Goal: Information Seeking & Learning: Learn about a topic

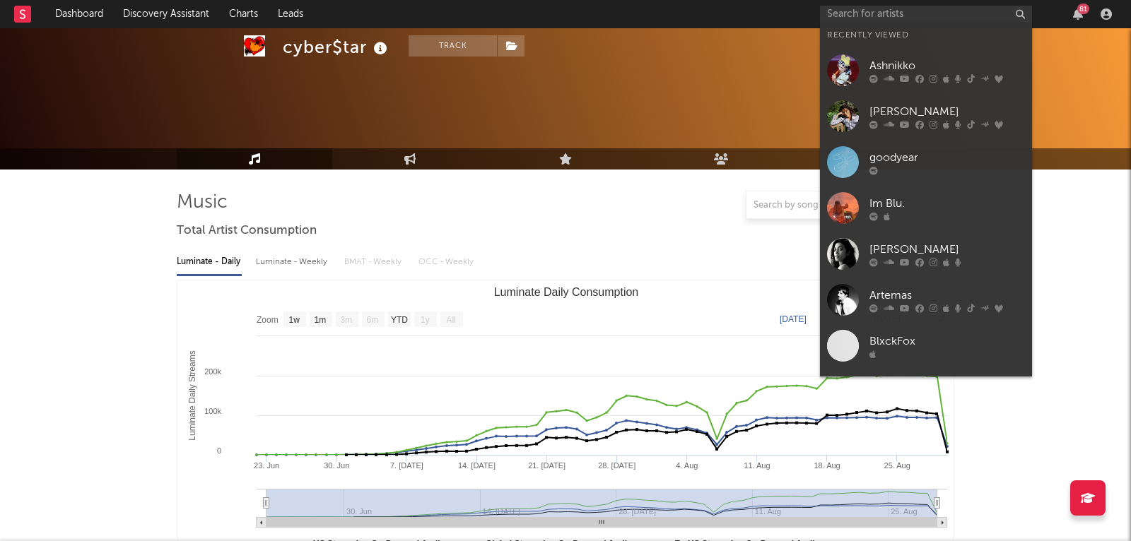
select select "1w"
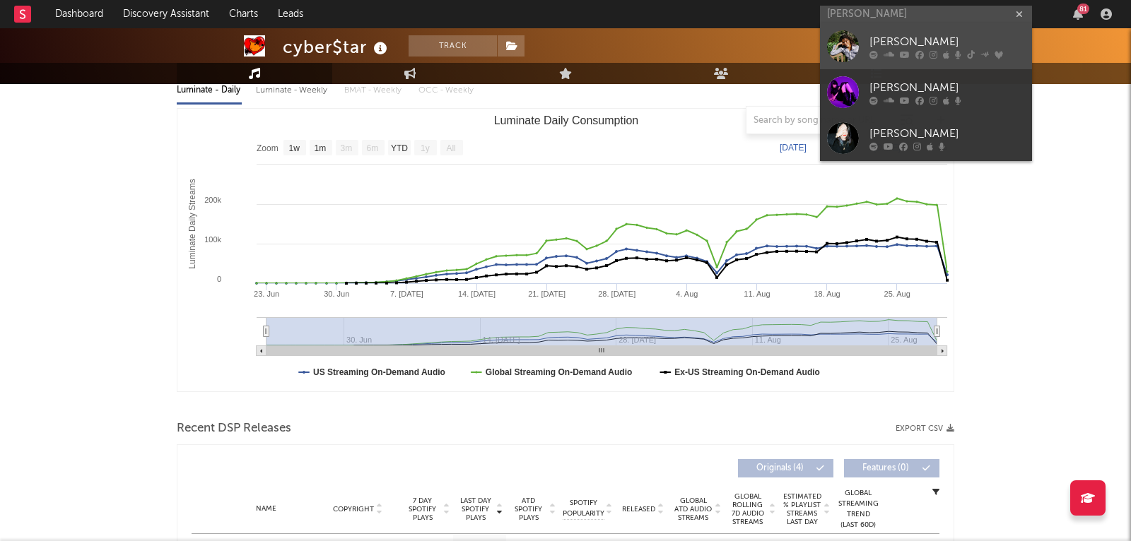
type input "[PERSON_NAME]"
click at [851, 40] on div at bounding box center [843, 46] width 32 height 32
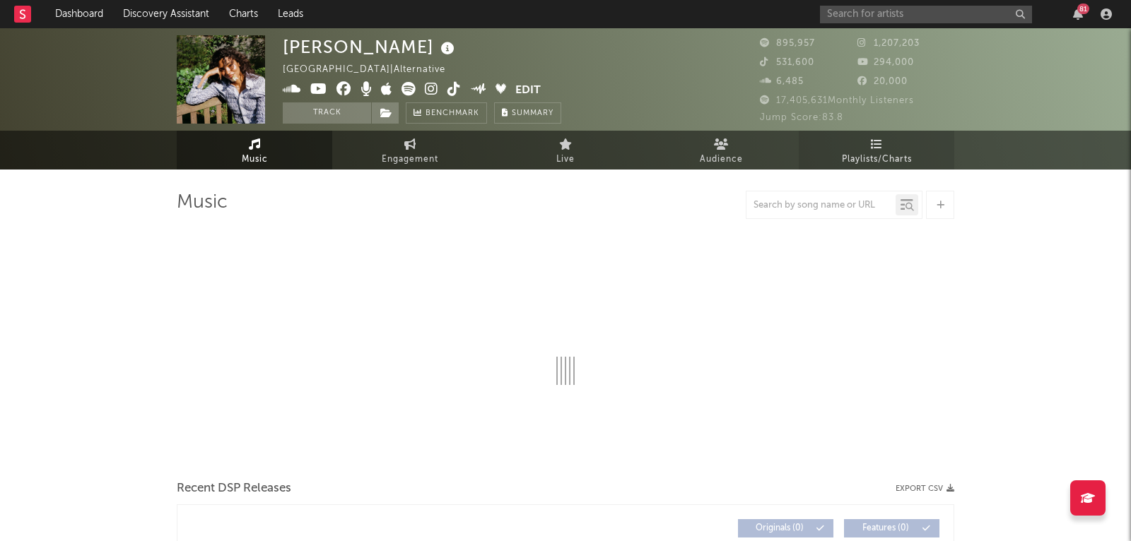
click at [875, 150] on link "Playlists/Charts" at bounding box center [877, 150] width 156 height 39
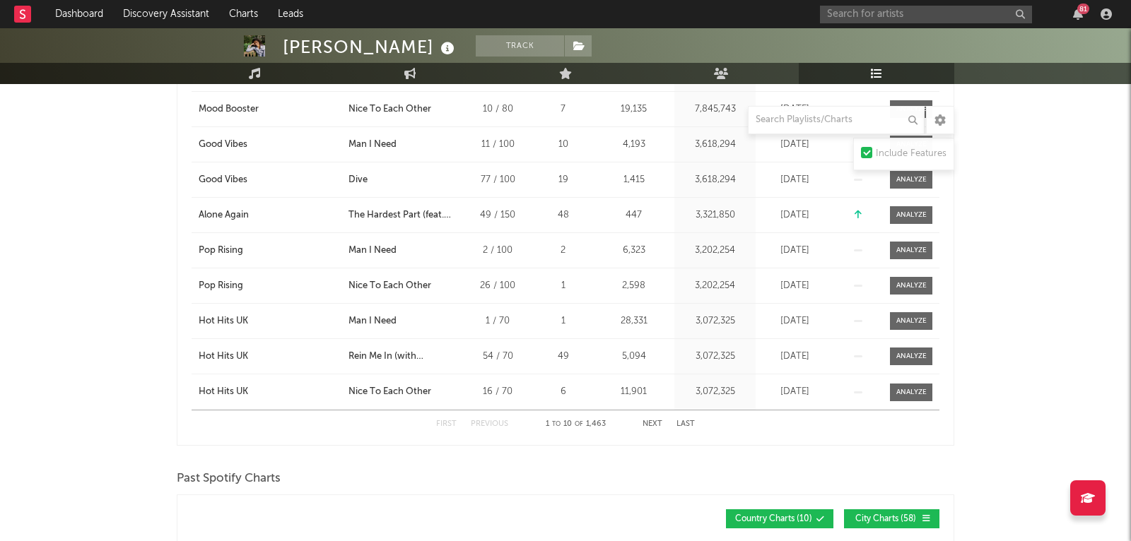
scroll to position [1346, 0]
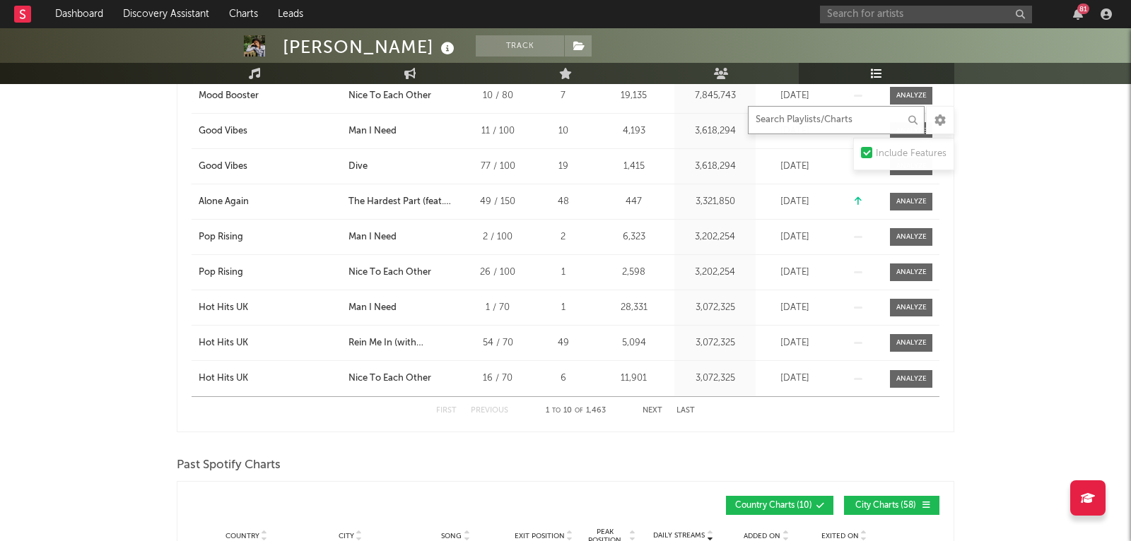
click at [811, 124] on input "text" at bounding box center [836, 120] width 177 height 28
type input "this is"
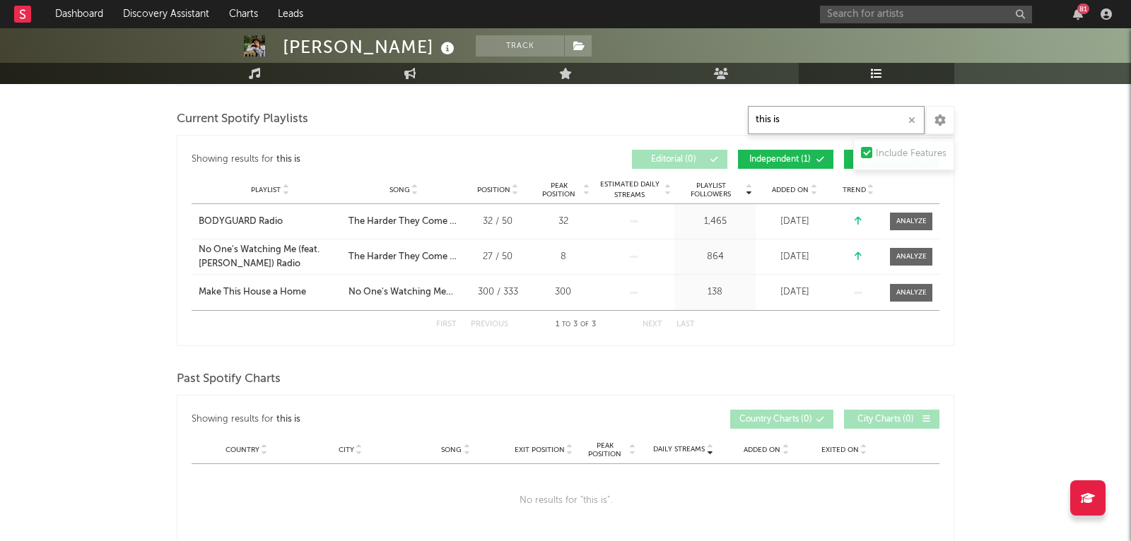
scroll to position [559, 0]
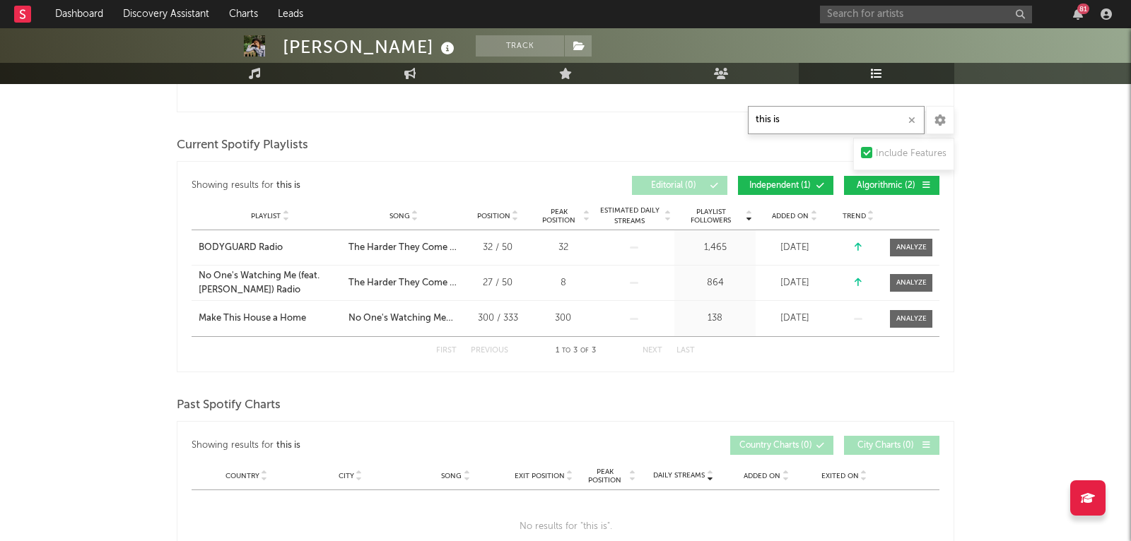
drag, startPoint x: 776, startPoint y: 119, endPoint x: 715, endPoint y: 119, distance: 60.8
click at [715, 119] on div "Playlists/Charts this is Include Features Export CSV Current Spotify Charts Sho…" at bounding box center [566, 454] width 778 height 1645
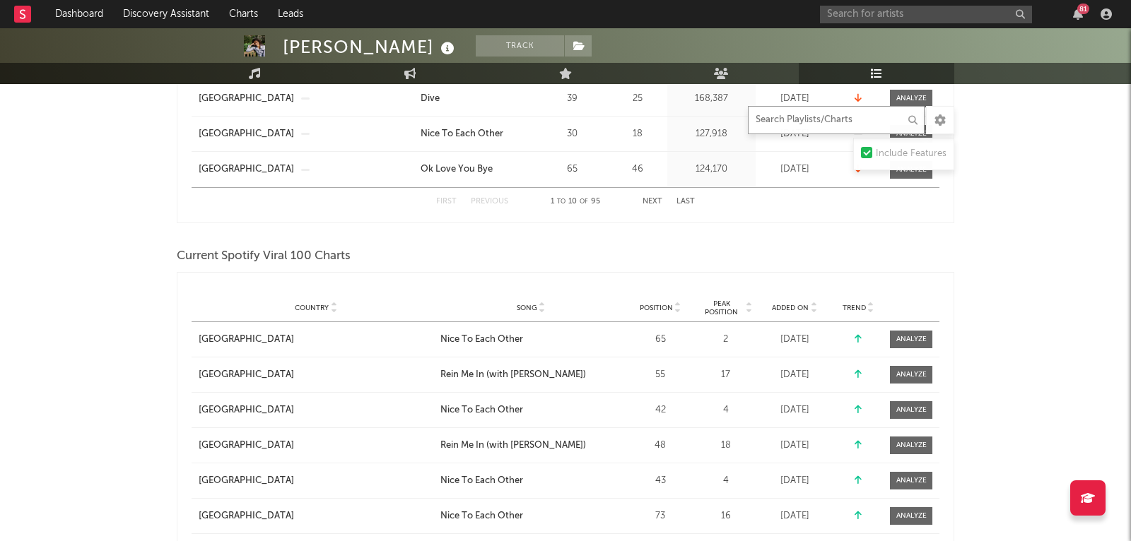
scroll to position [867, 0]
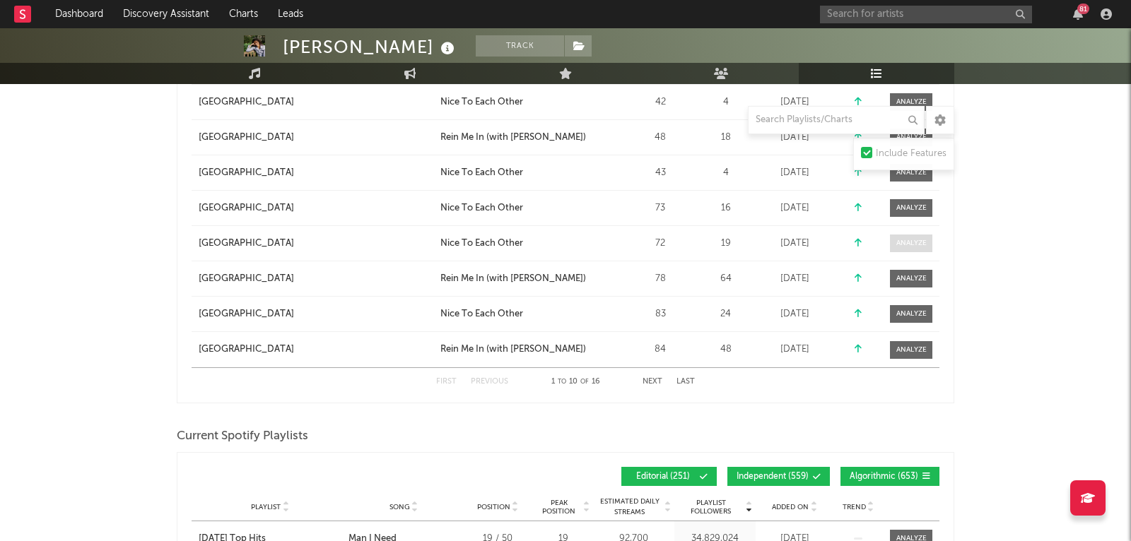
click at [903, 248] on span at bounding box center [911, 244] width 42 height 18
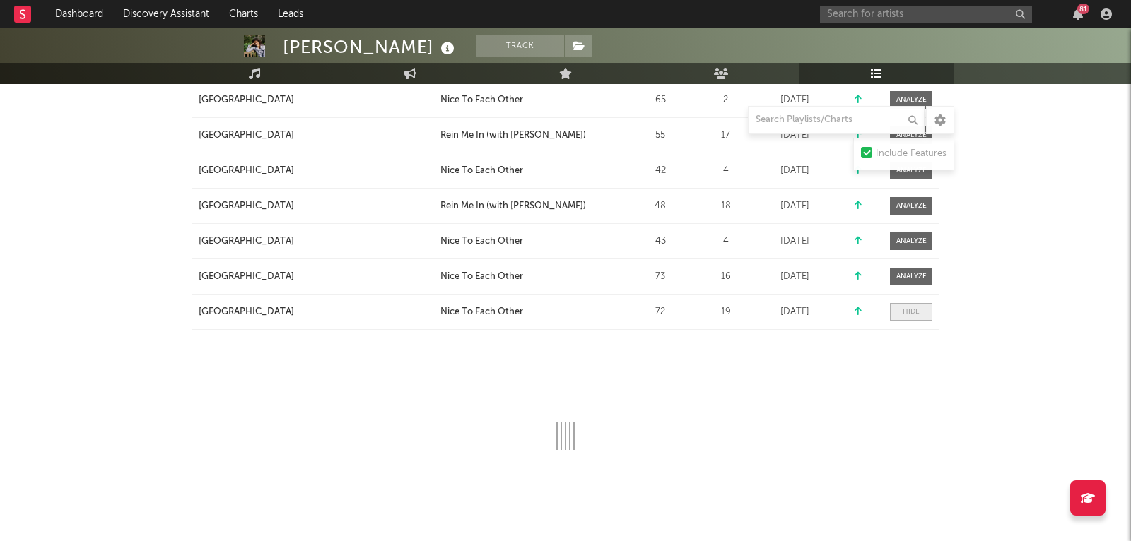
scroll to position [739, 0]
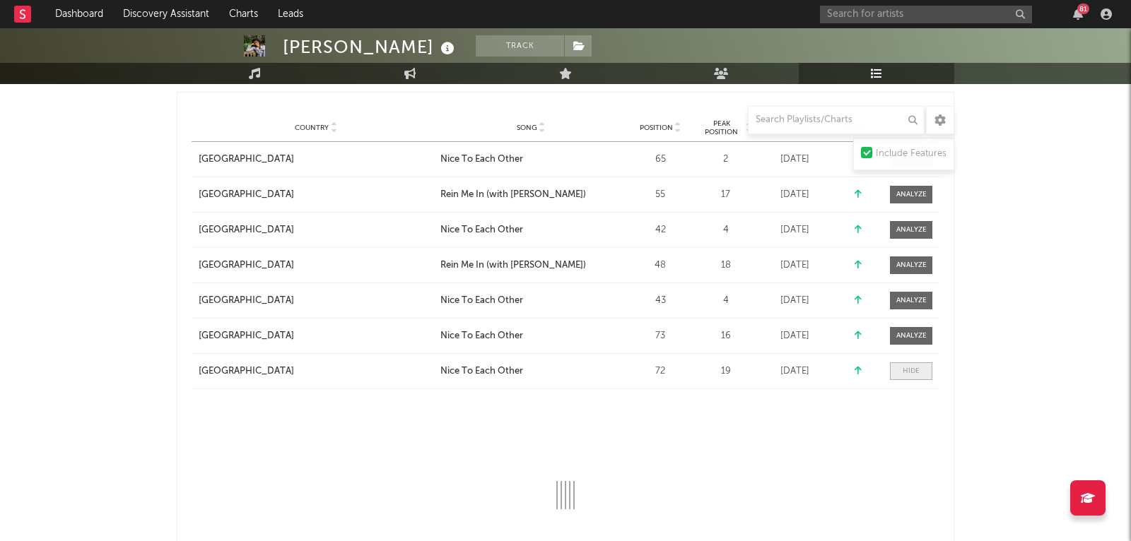
click at [910, 368] on div at bounding box center [911, 371] width 17 height 11
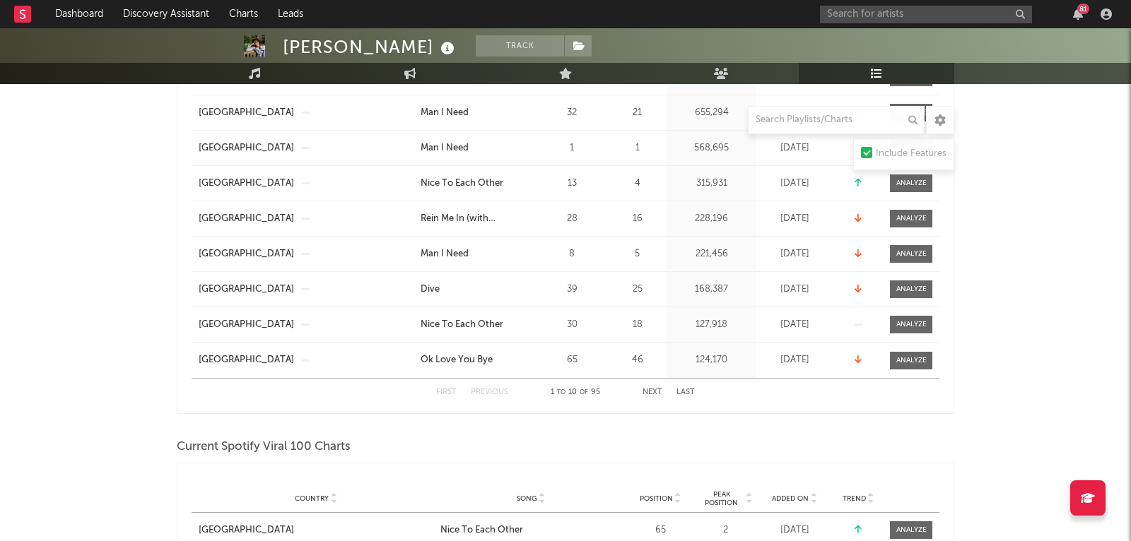
scroll to position [0, 0]
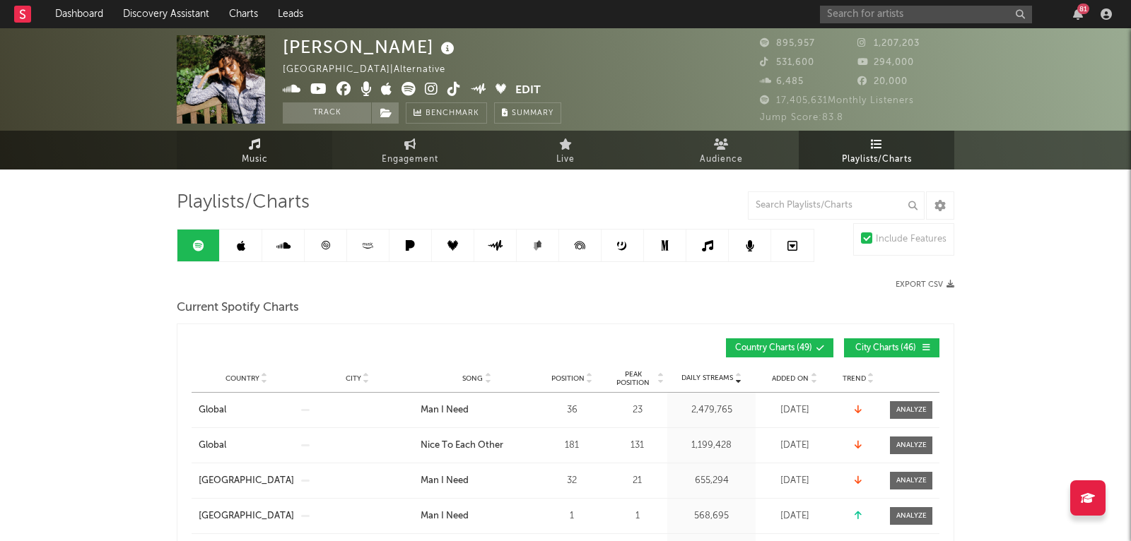
click at [242, 151] on link "Music" at bounding box center [255, 150] width 156 height 39
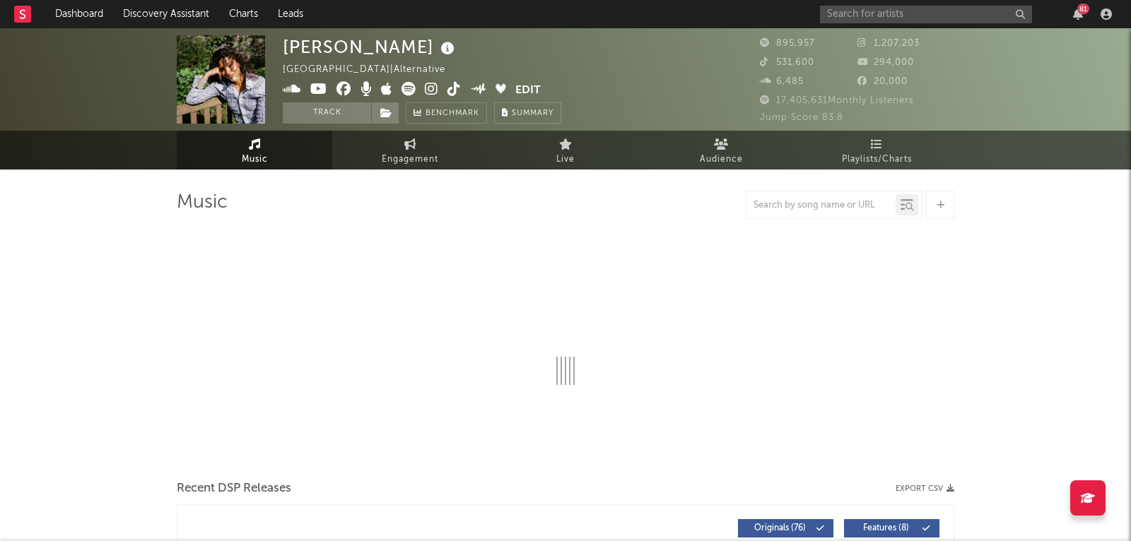
select select "6m"
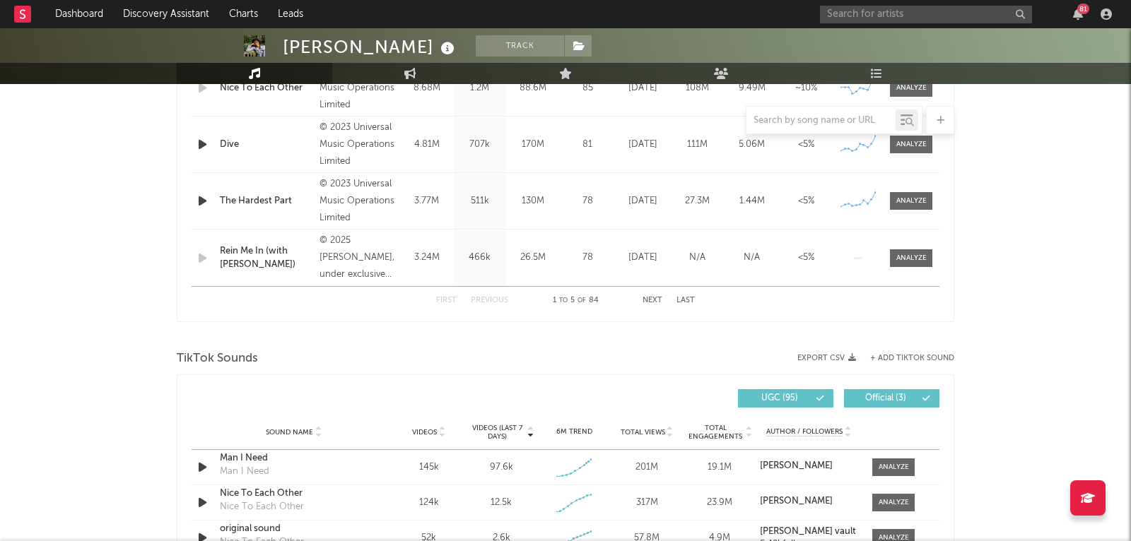
scroll to position [916, 0]
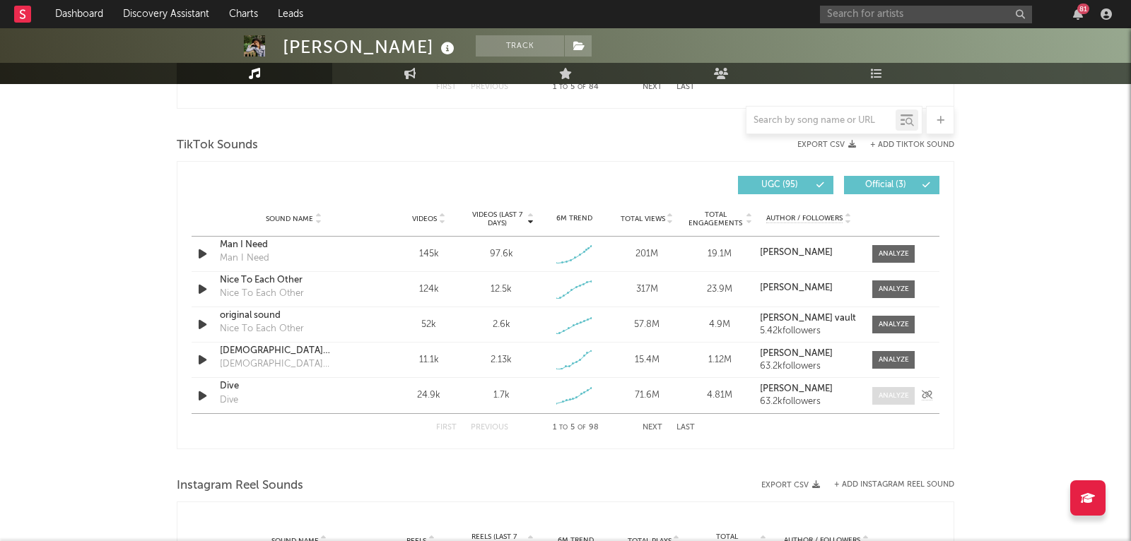
click at [889, 397] on div at bounding box center [894, 396] width 30 height 11
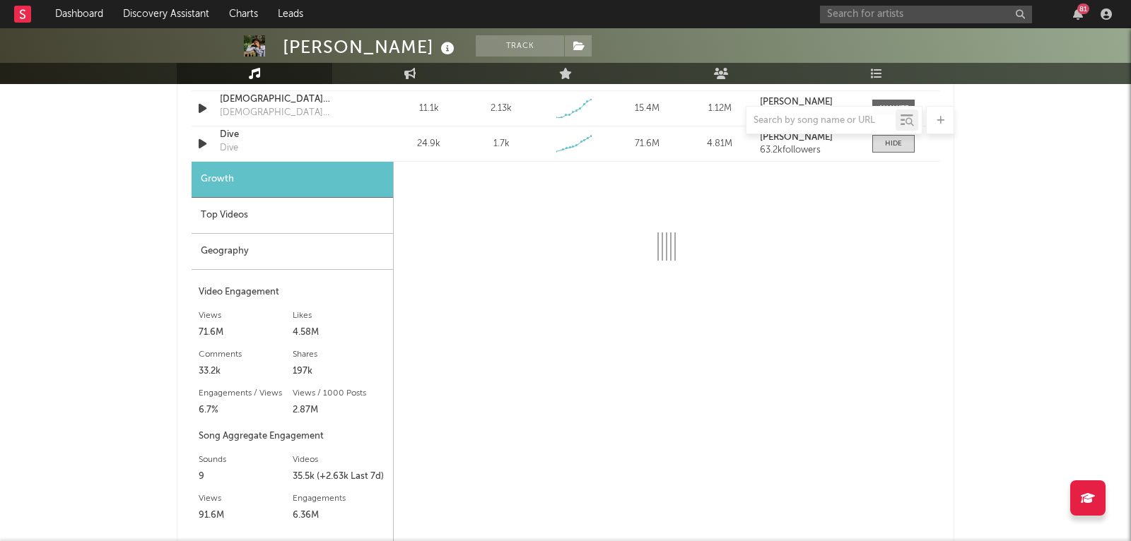
scroll to position [1163, 0]
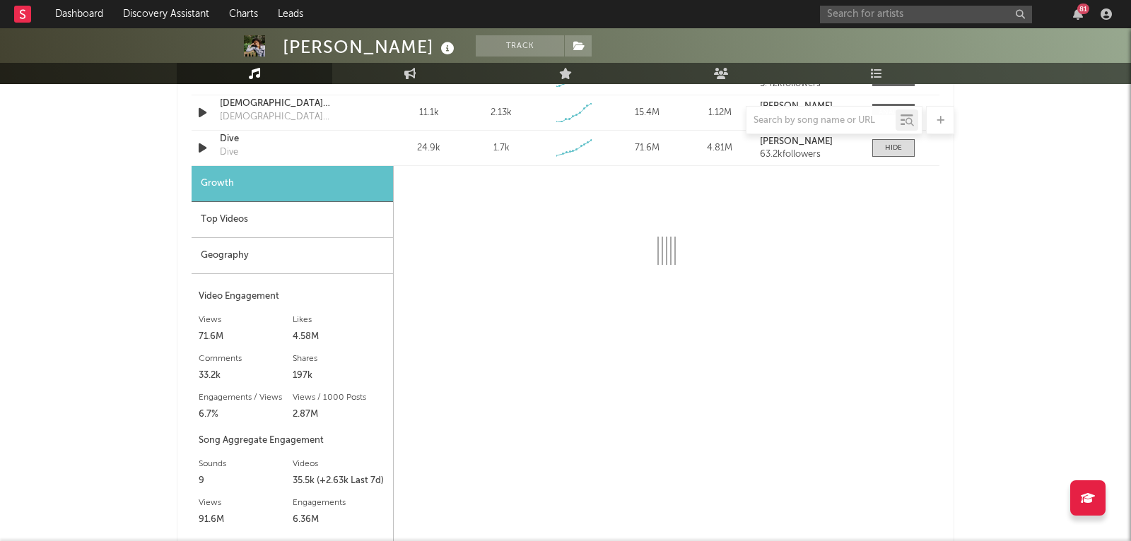
select select "6m"
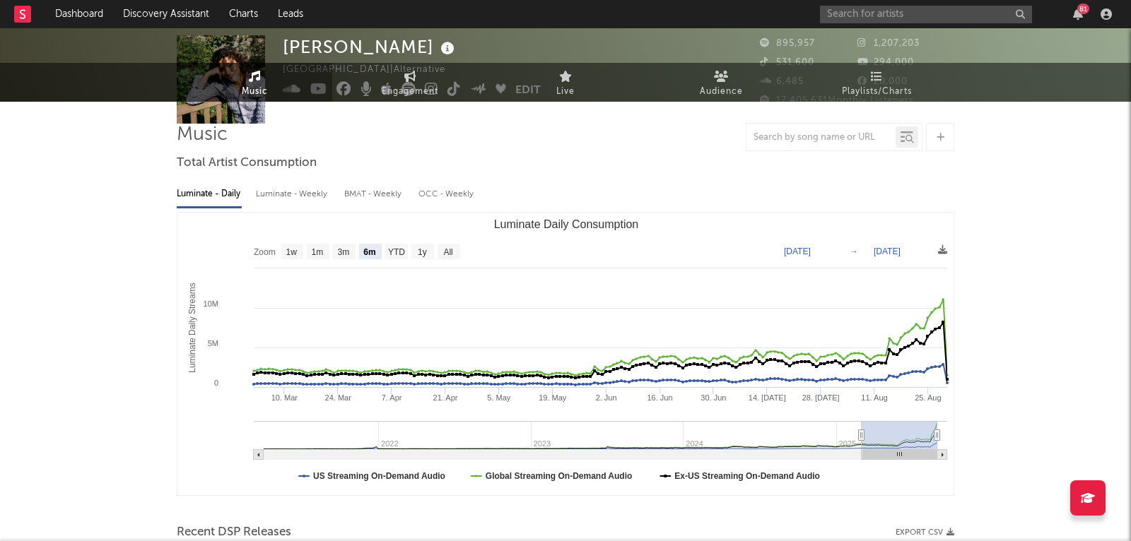
scroll to position [0, 0]
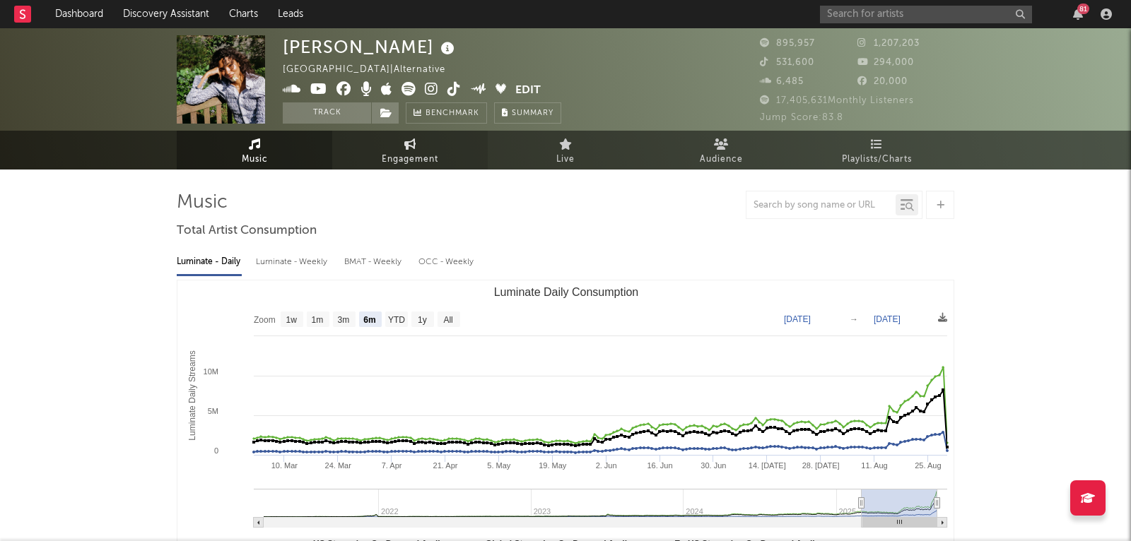
click at [395, 151] on span "Engagement" at bounding box center [410, 159] width 57 height 17
select select "1w"
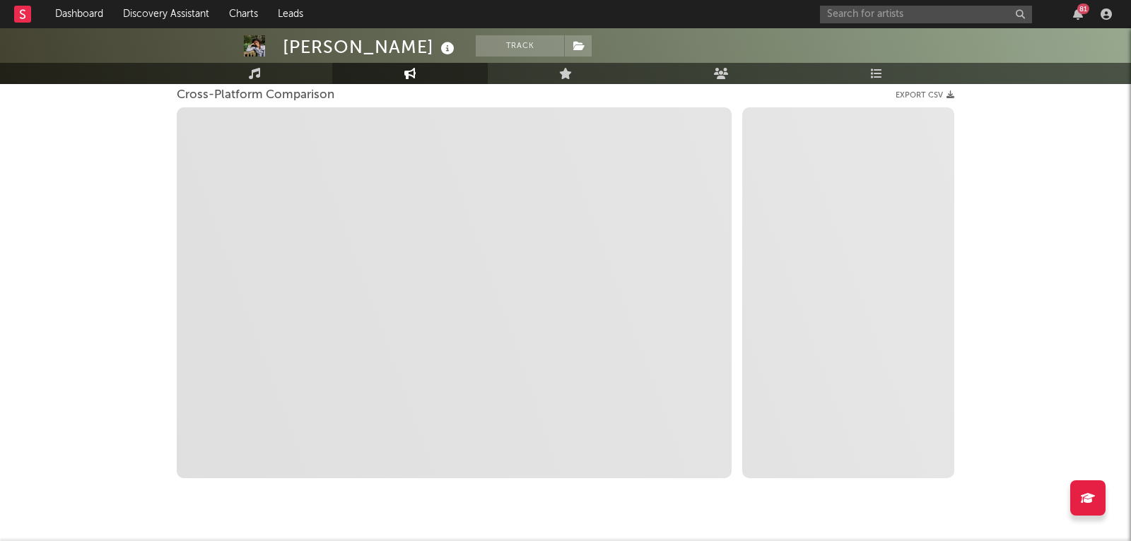
scroll to position [189, 0]
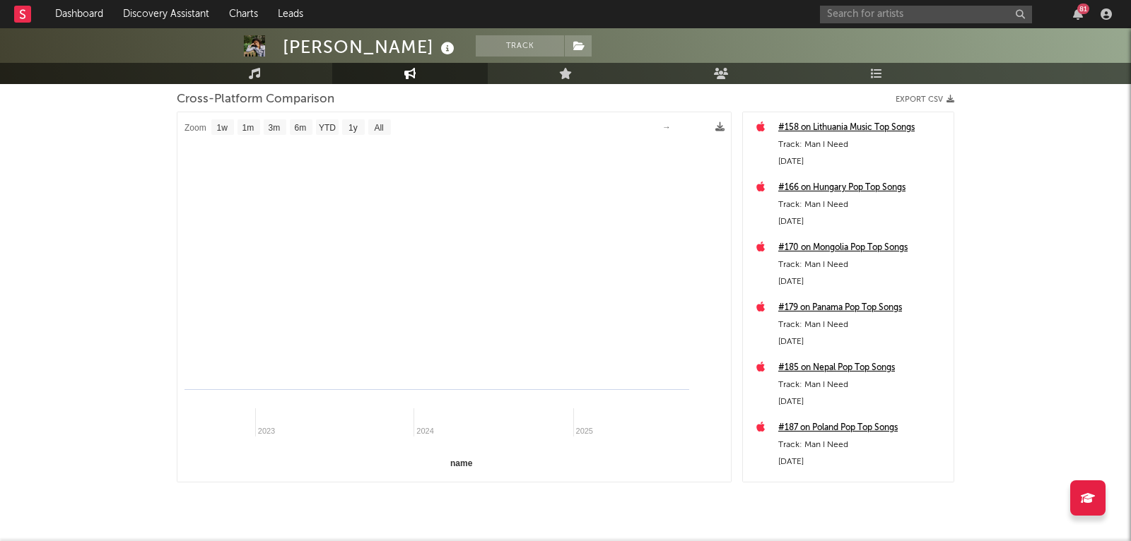
select select "1m"
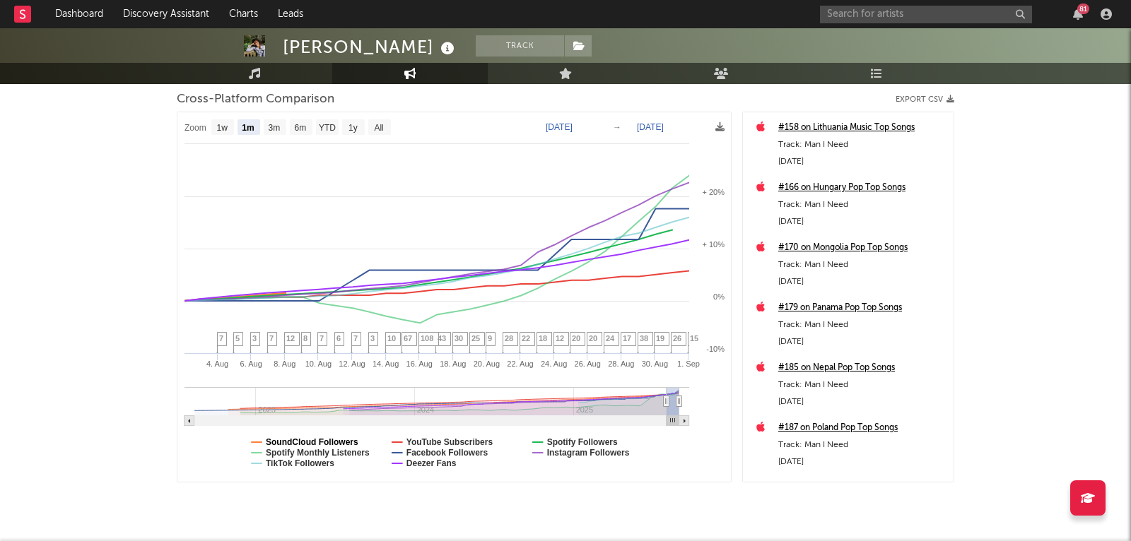
click at [338, 438] on text "SoundCloud Followers" at bounding box center [312, 443] width 93 height 10
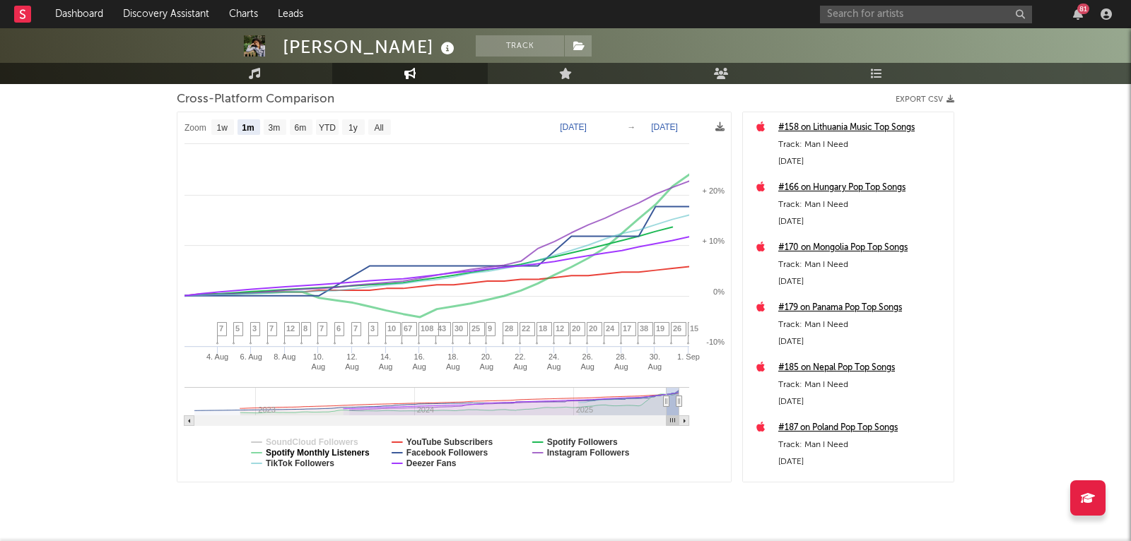
select select "1m"
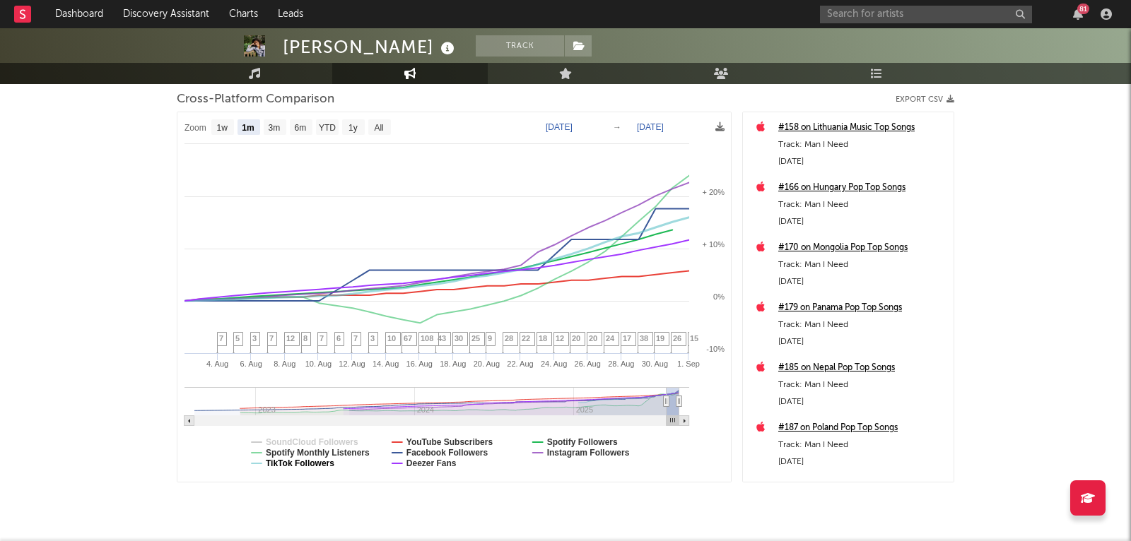
click at [327, 462] on text "TikTok Followers" at bounding box center [300, 464] width 69 height 10
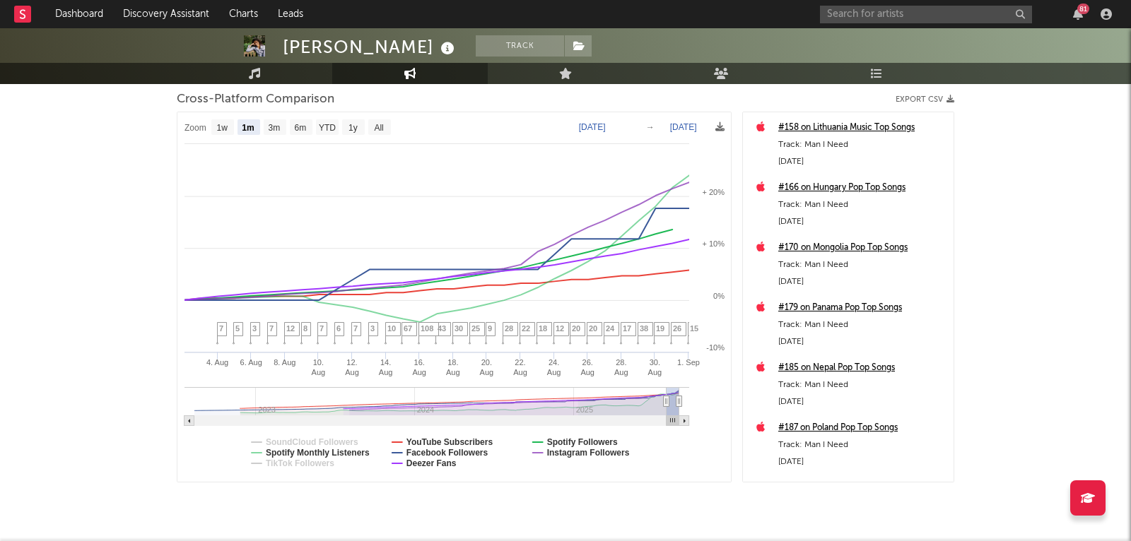
select select "1m"
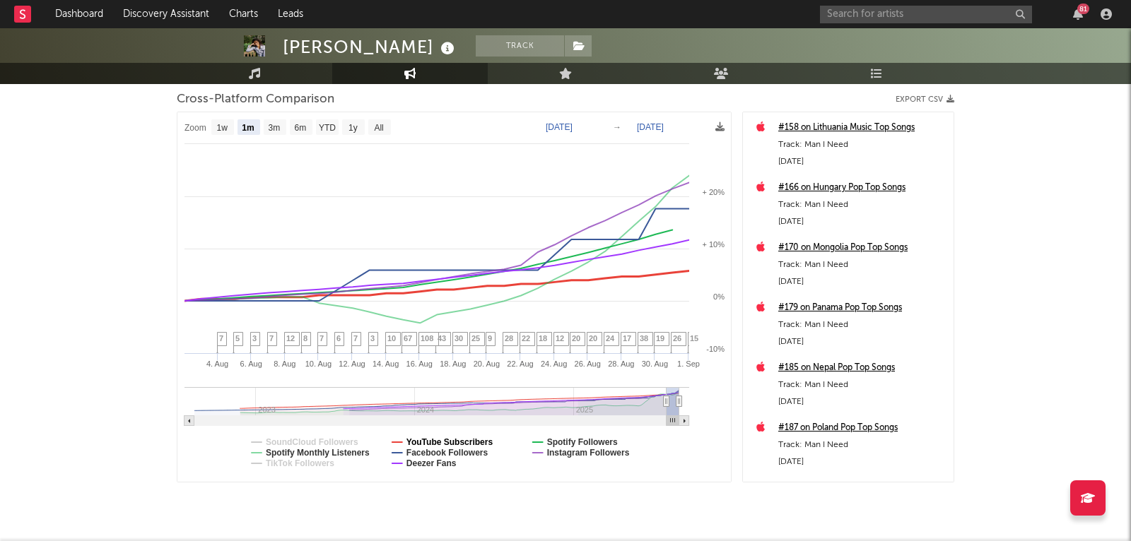
click at [463, 440] on text "YouTube Subscribers" at bounding box center [449, 443] width 87 height 10
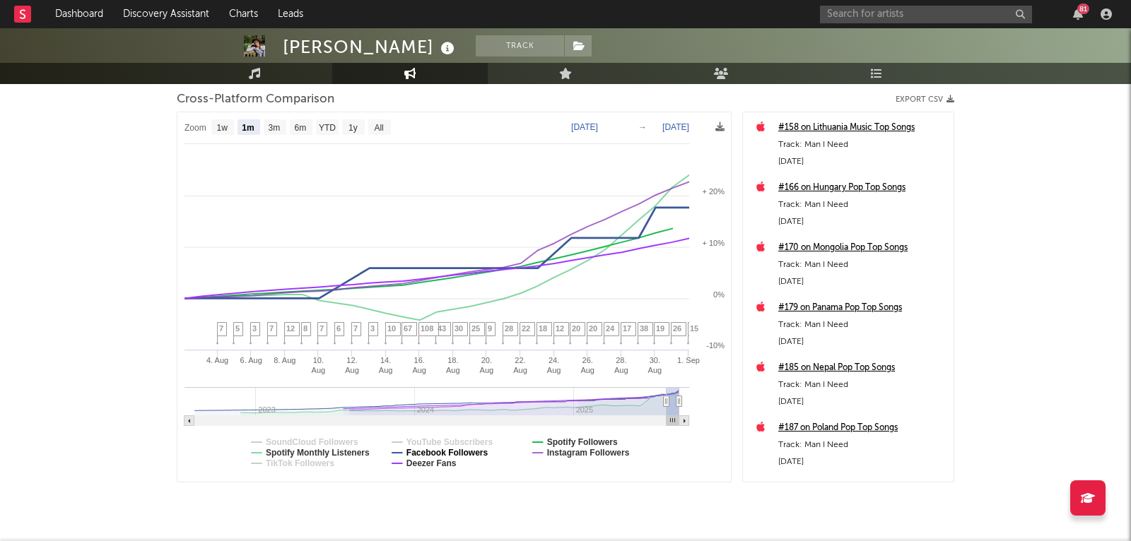
select select "1m"
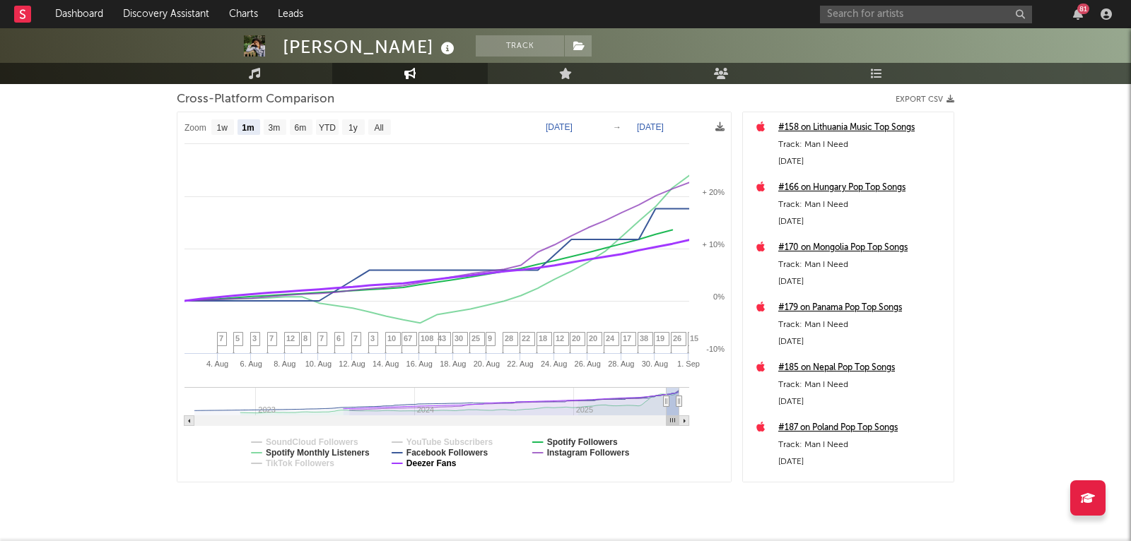
click at [447, 459] on text "Deezer Fans" at bounding box center [431, 464] width 50 height 10
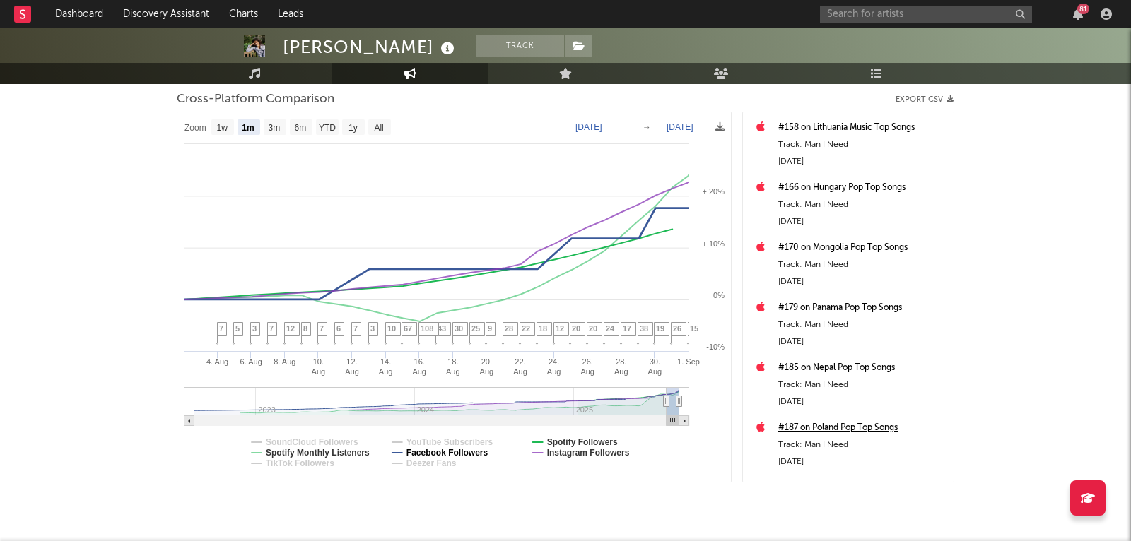
select select "1m"
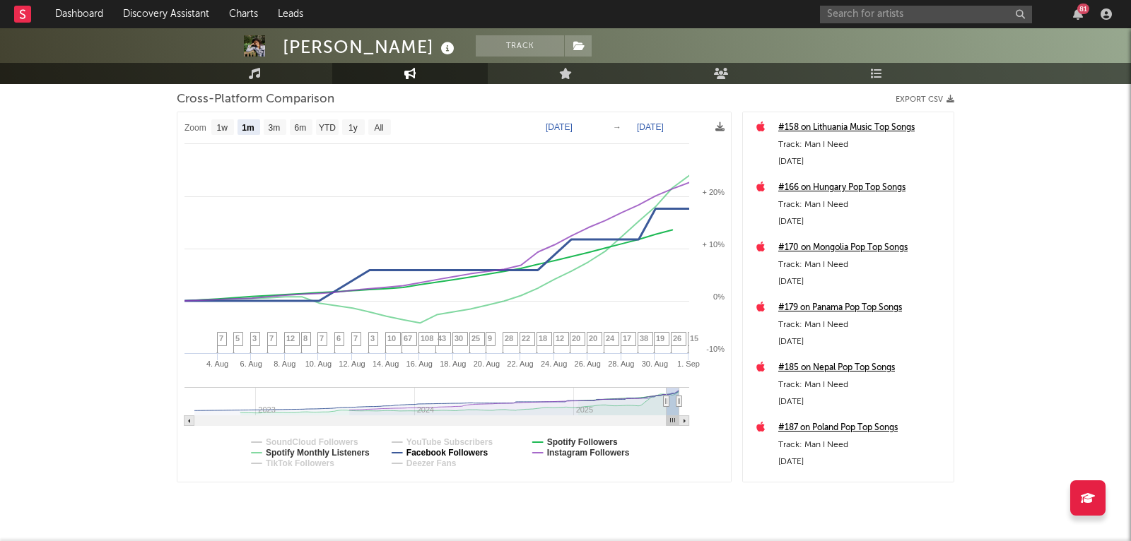
click at [453, 450] on text "Facebook Followers" at bounding box center [447, 453] width 82 height 10
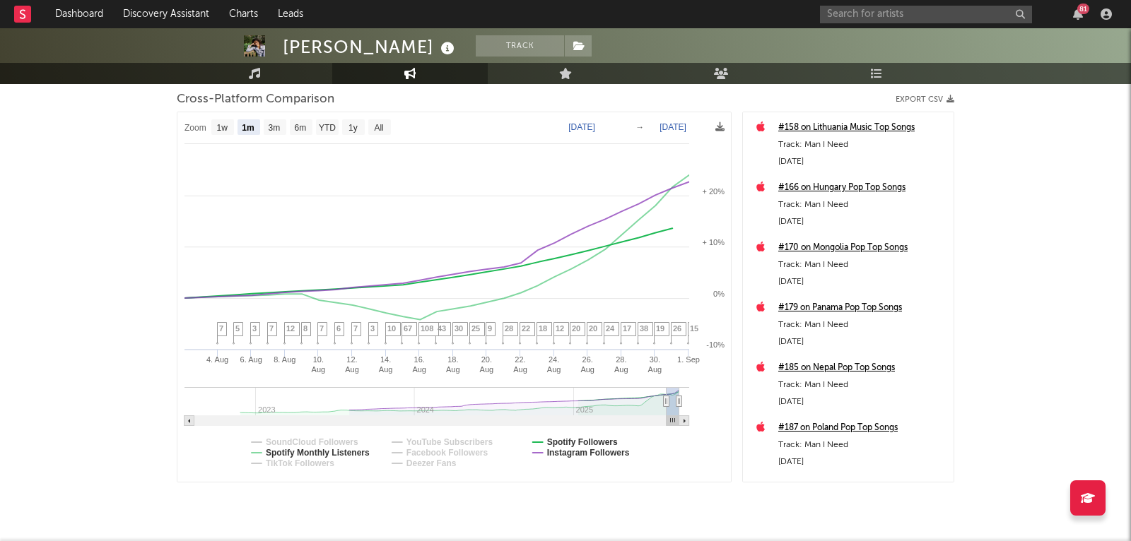
select select "1m"
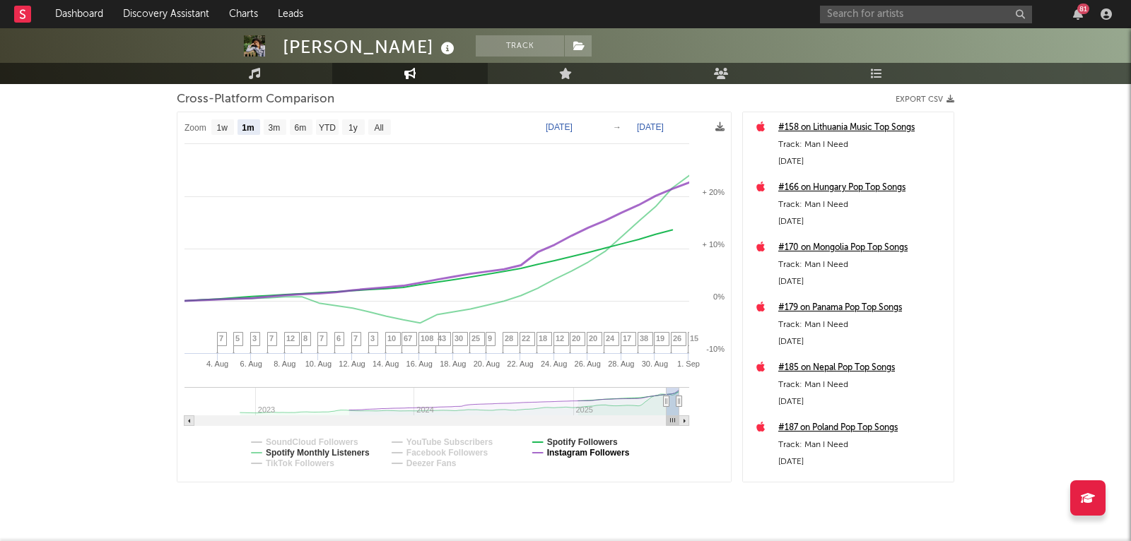
click at [563, 451] on text "Instagram Followers" at bounding box center [588, 453] width 83 height 10
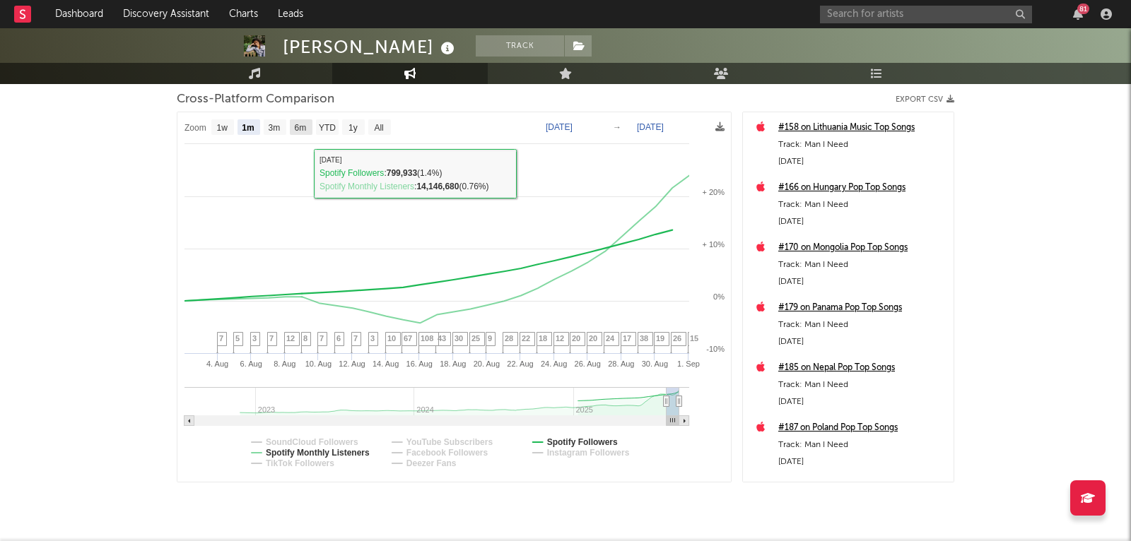
click at [299, 125] on text "6m" at bounding box center [301, 128] width 12 height 10
select select "6m"
type input "[DATE]"
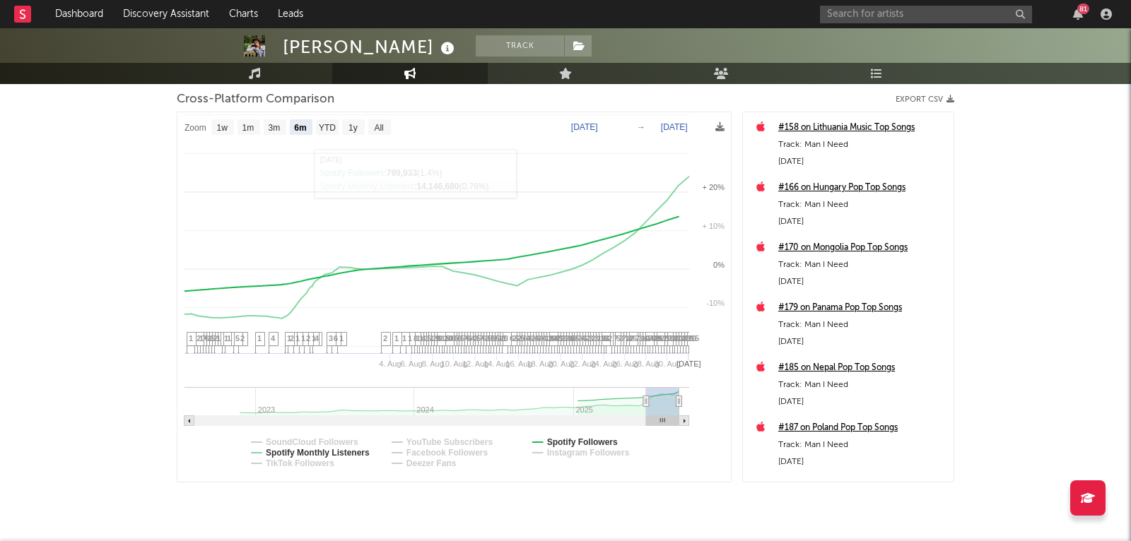
select select "6m"
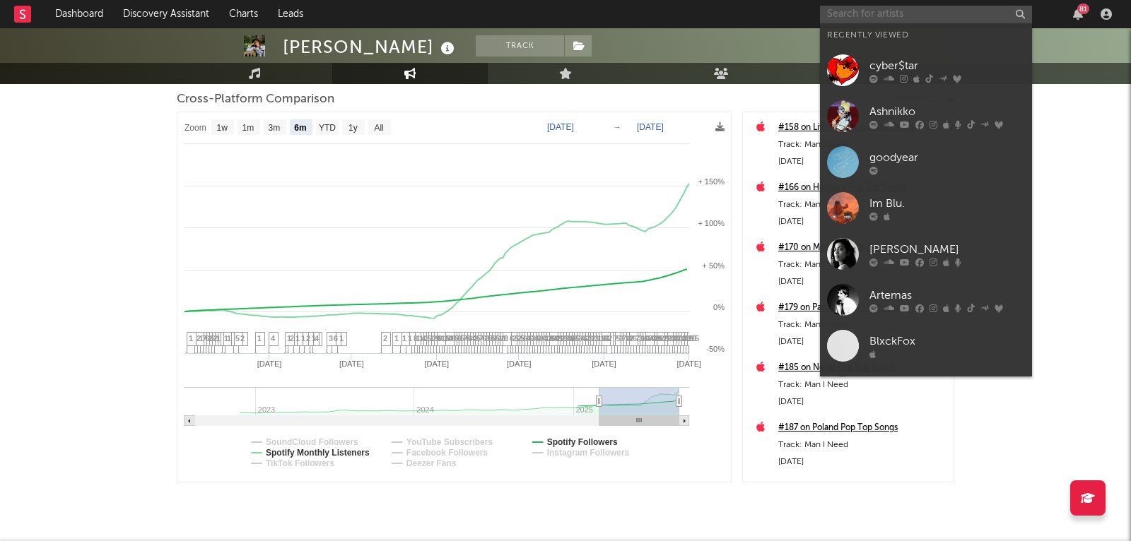
click at [873, 13] on input "text" at bounding box center [926, 15] width 212 height 18
paste input "[URL][DOMAIN_NAME]"
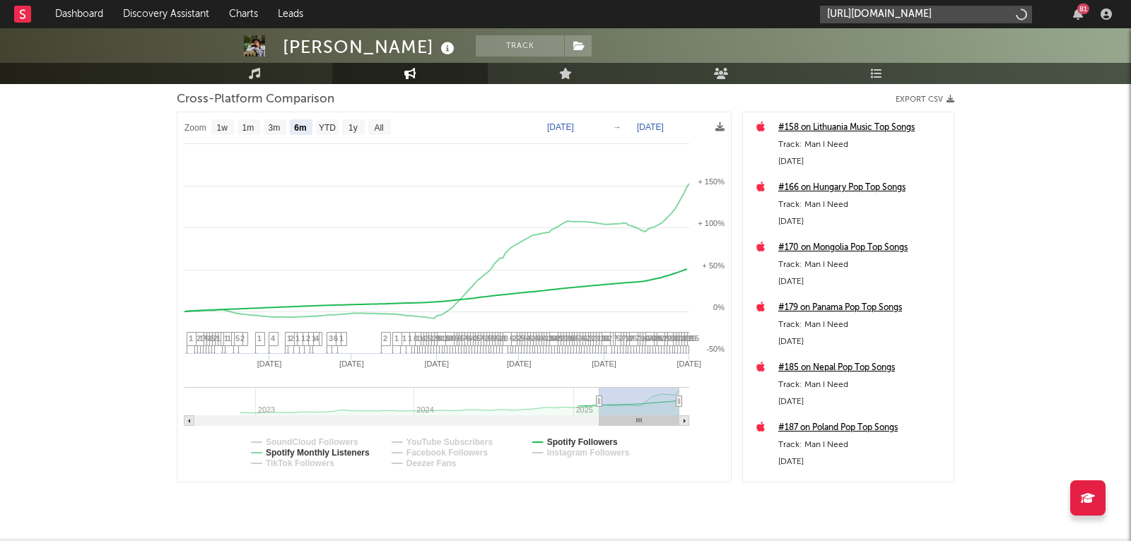
click at [946, 21] on input "[URL][DOMAIN_NAME]" at bounding box center [926, 15] width 212 height 18
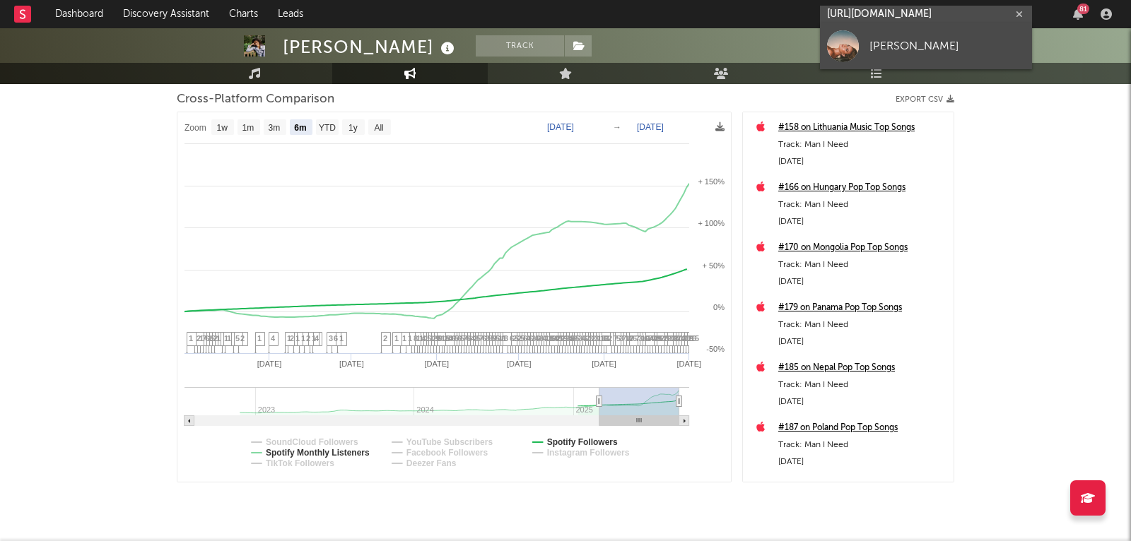
type input "[URL][DOMAIN_NAME]"
click at [925, 48] on div "[PERSON_NAME]" at bounding box center [947, 46] width 156 height 17
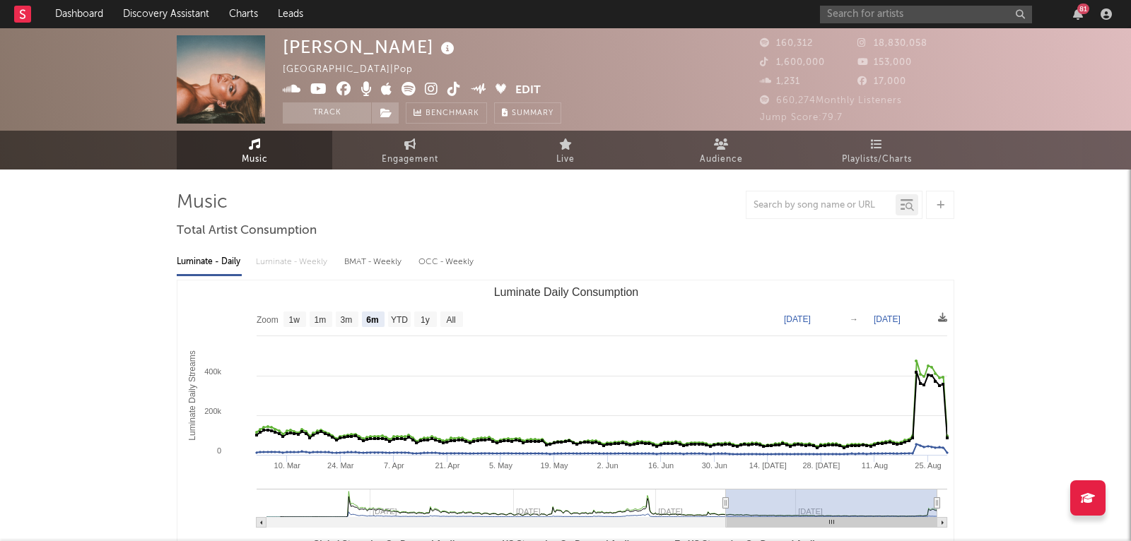
select select "6m"
